Goal: Navigation & Orientation: Find specific page/section

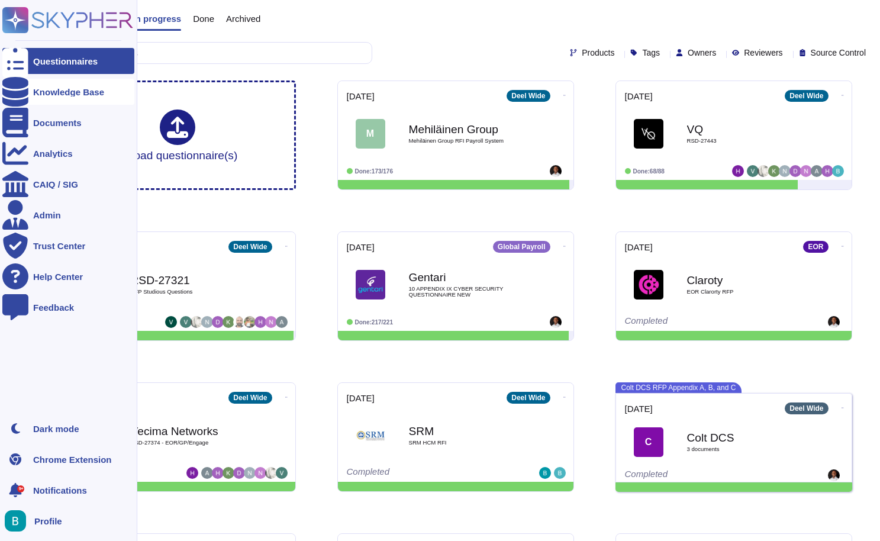
click at [46, 94] on div "Knowledge Base" at bounding box center [68, 92] width 71 height 9
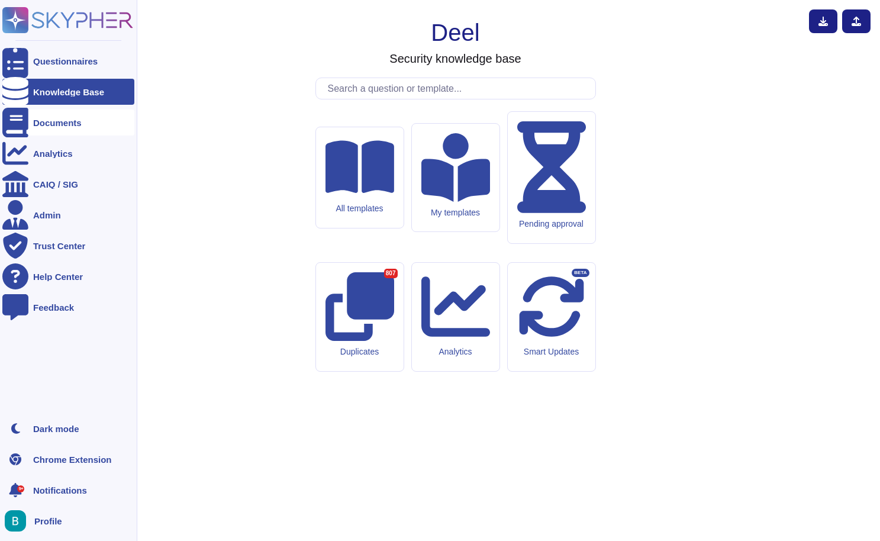
click at [90, 133] on div "Documents" at bounding box center [68, 122] width 132 height 26
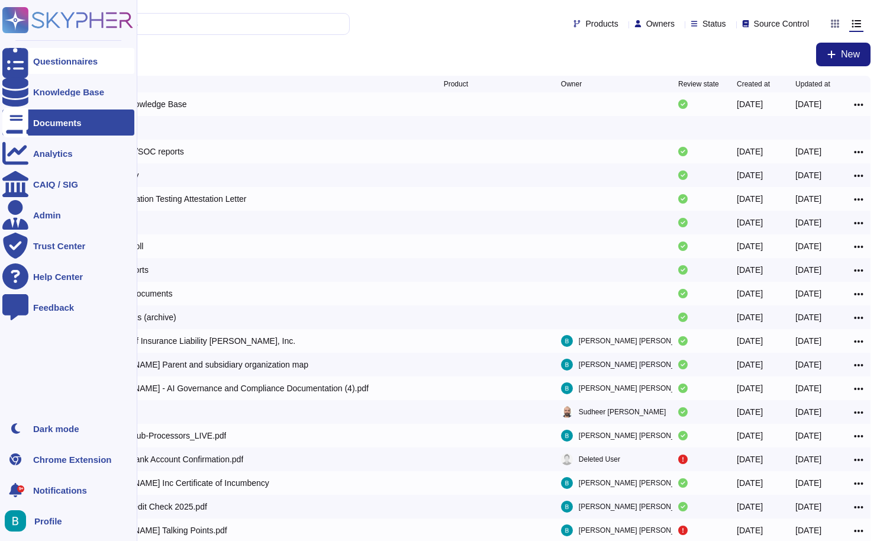
click at [64, 62] on div "Questionnaires" at bounding box center [65, 61] width 64 height 9
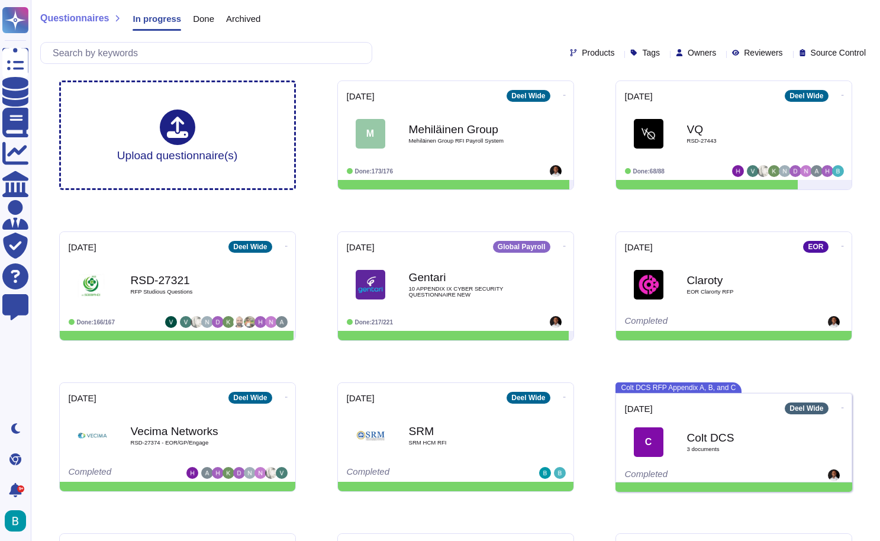
click at [208, 15] on span "Done" at bounding box center [203, 18] width 21 height 9
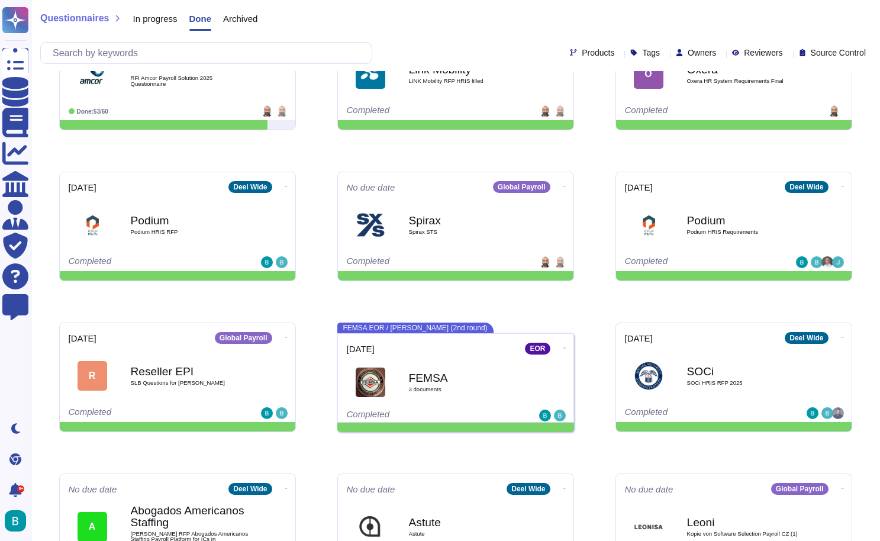
scroll to position [337, 0]
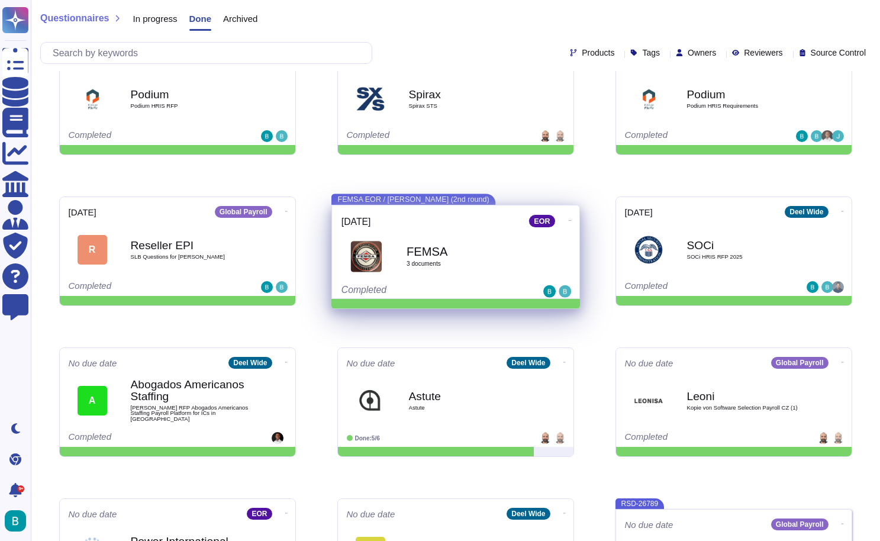
click at [516, 250] on b "FEMSA" at bounding box center [468, 251] width 124 height 12
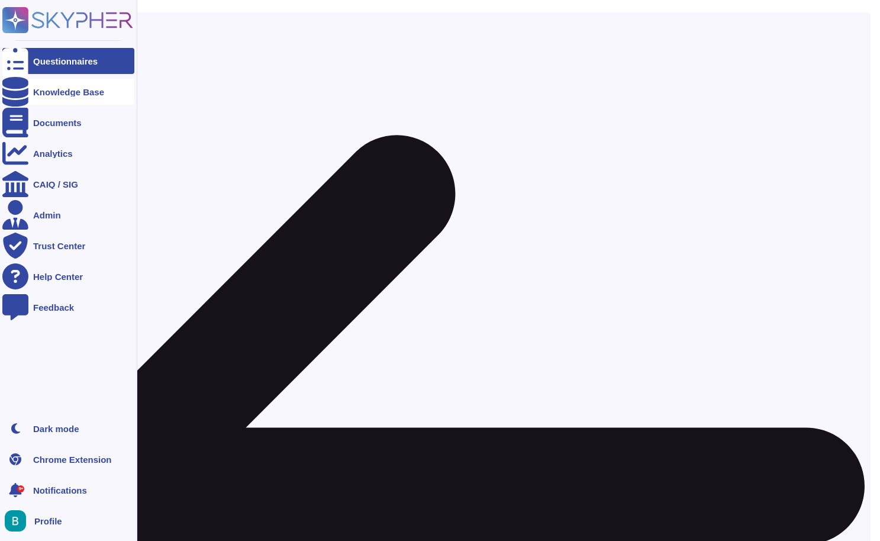
click at [40, 91] on div "Knowledge Base" at bounding box center [68, 92] width 71 height 9
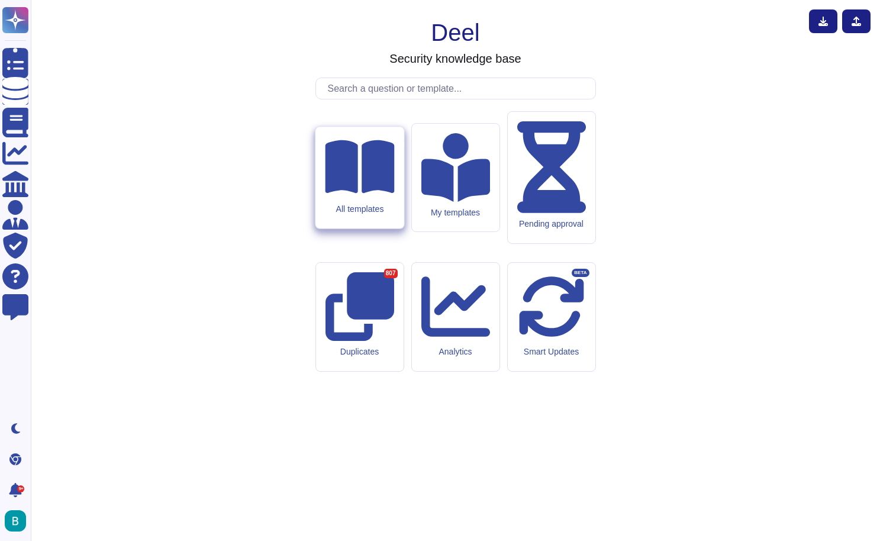
click at [347, 214] on div "All templates" at bounding box center [359, 209] width 69 height 10
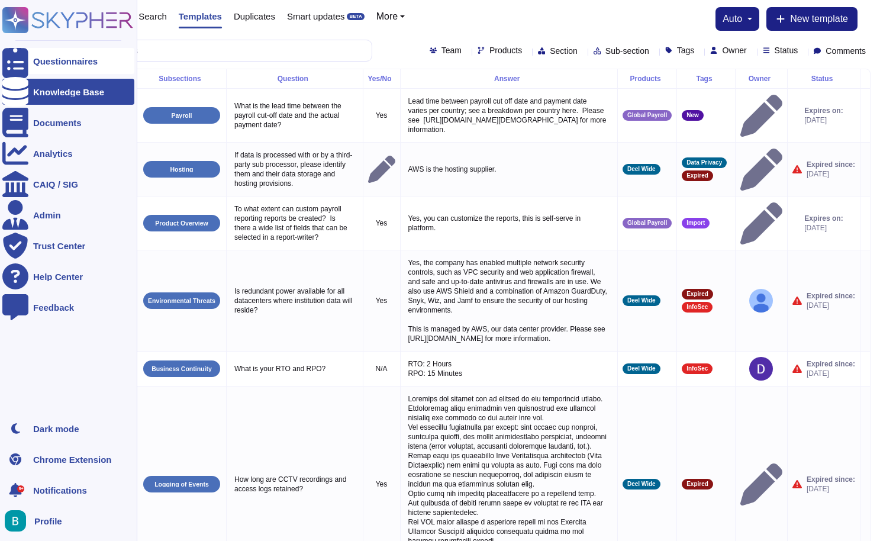
click at [38, 69] on div "Questionnaires" at bounding box center [68, 61] width 132 height 26
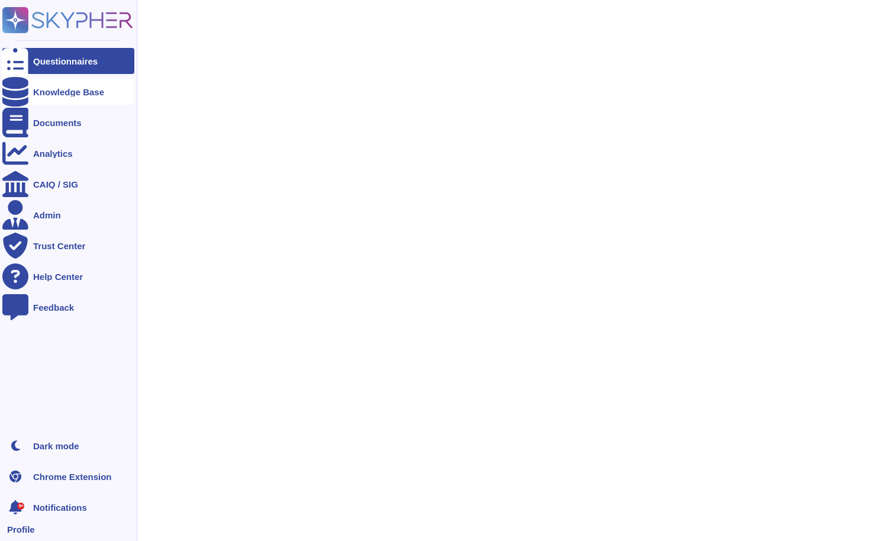
click at [46, 99] on div "Knowledge Base" at bounding box center [68, 92] width 132 height 26
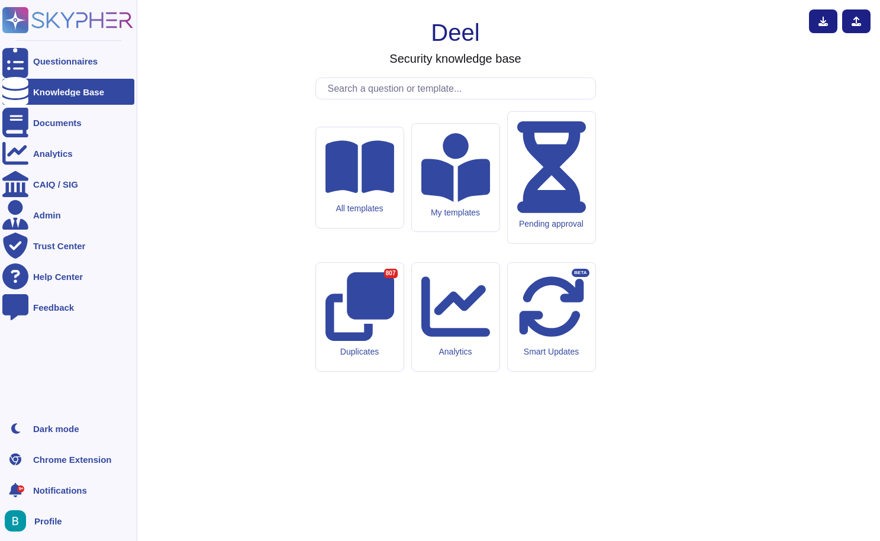
click at [29, 61] on div "Questionnaires" at bounding box center [68, 61] width 132 height 26
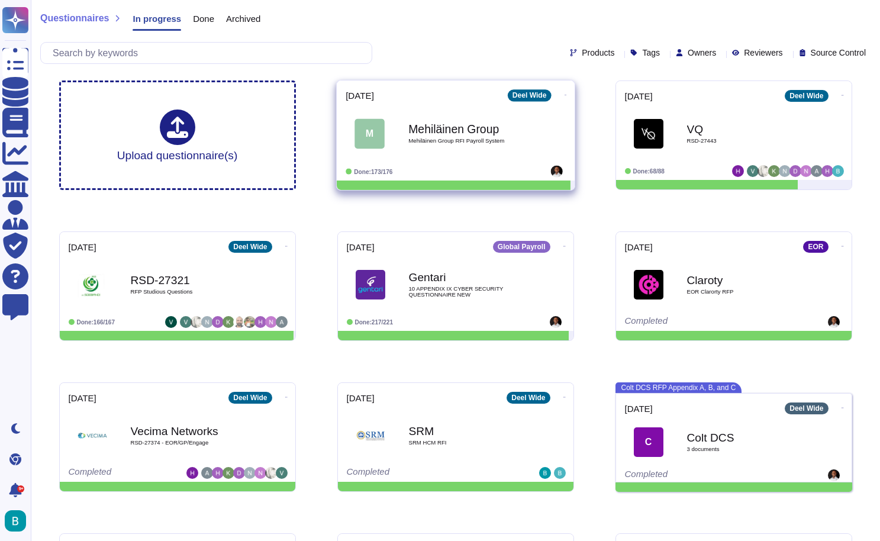
click at [564, 95] on icon at bounding box center [565, 95] width 2 height 1
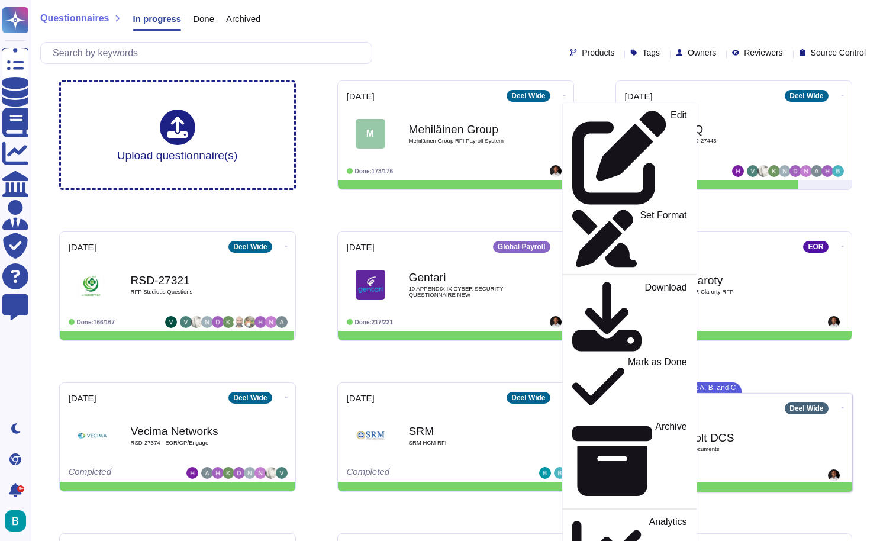
click at [492, 14] on div "Questionnaires In progress Done Archived" at bounding box center [455, 21] width 830 height 24
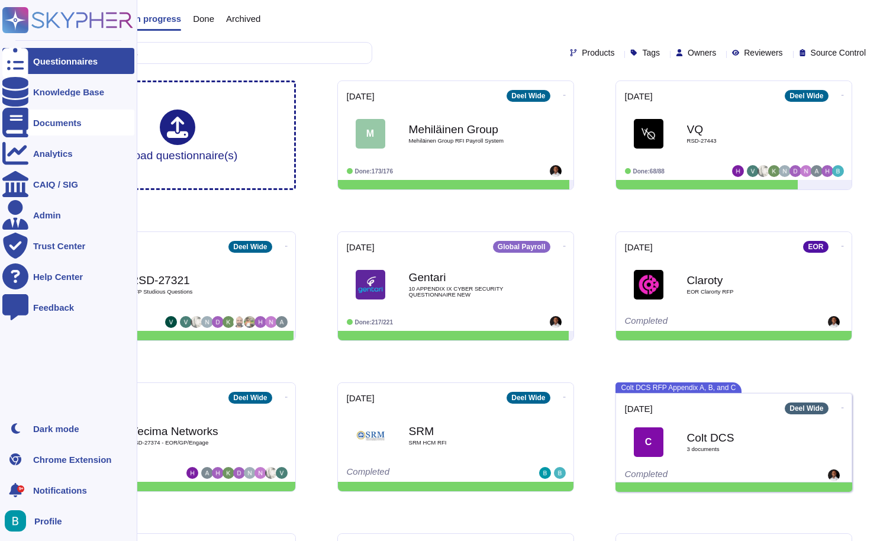
click at [57, 122] on div "Documents" at bounding box center [57, 122] width 49 height 9
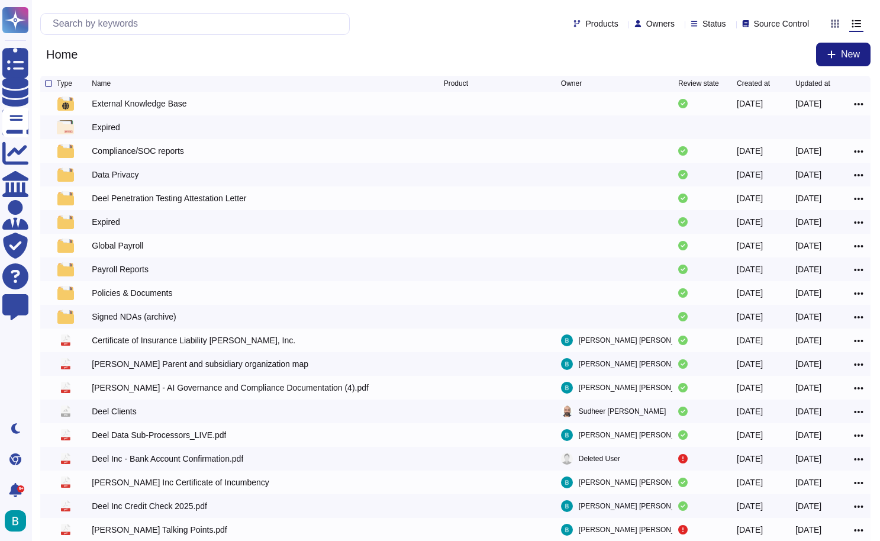
scroll to position [2, 0]
